Goal: Task Accomplishment & Management: Manage account settings

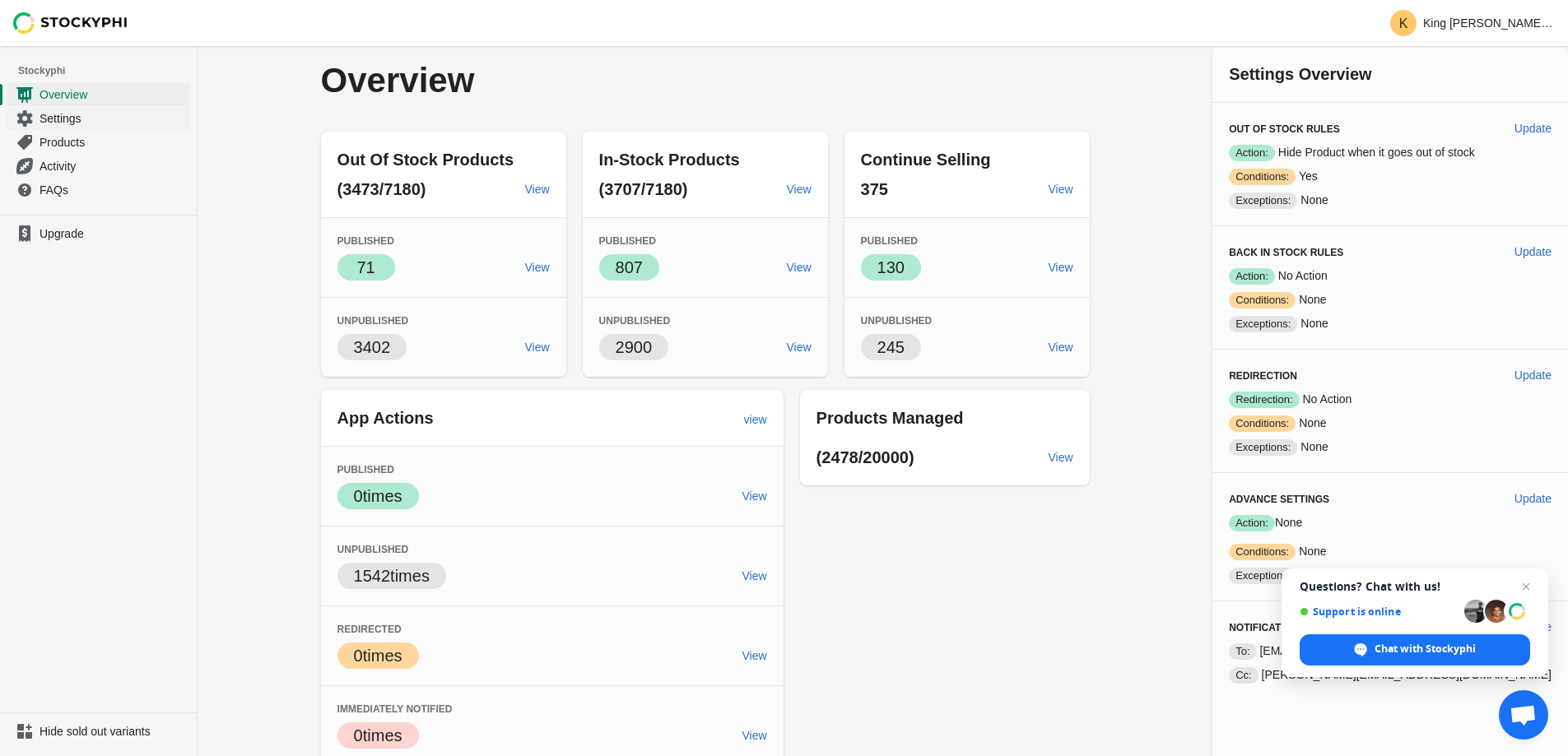
click at [76, 114] on span "Settings" at bounding box center [113, 118] width 148 height 16
click at [82, 115] on span "Settings" at bounding box center [113, 118] width 148 height 16
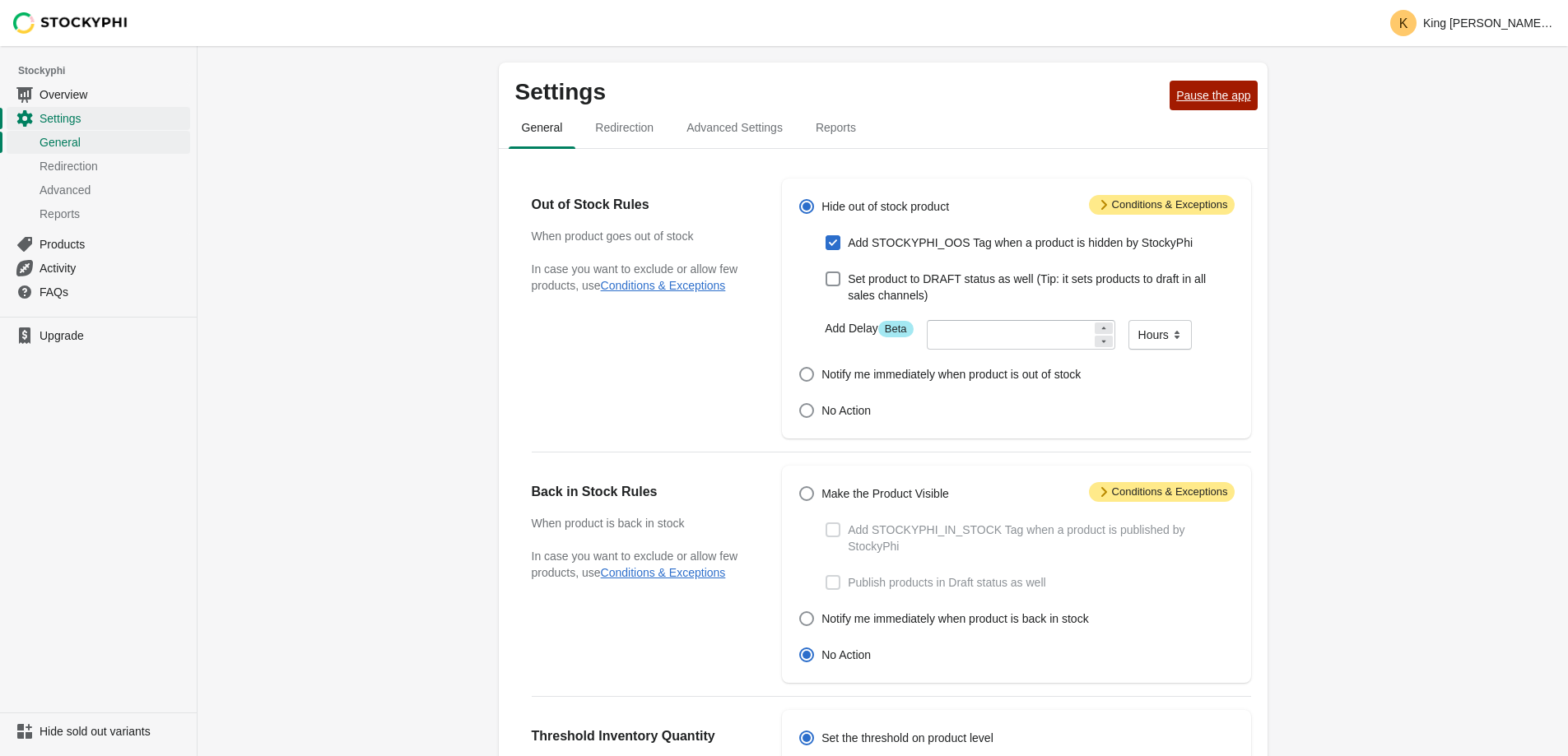
click at [1239, 104] on button "Pause the app" at bounding box center [1213, 95] width 87 height 30
